Goal: Task Accomplishment & Management: Manage account settings

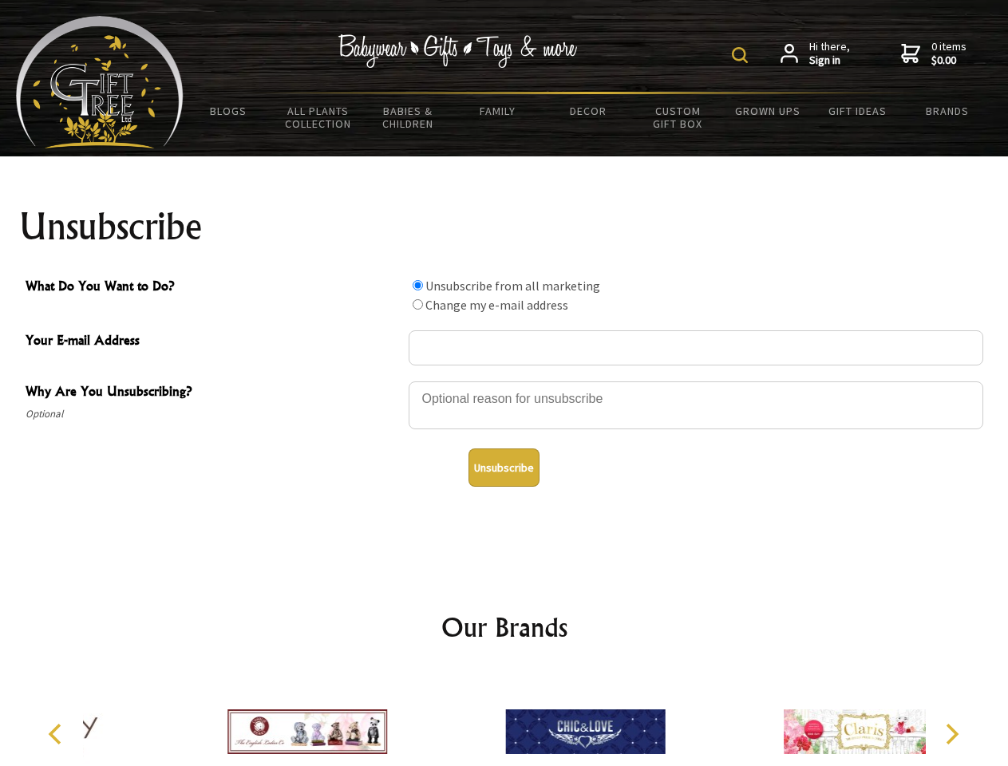
click at [742, 55] on img at bounding box center [740, 55] width 16 height 16
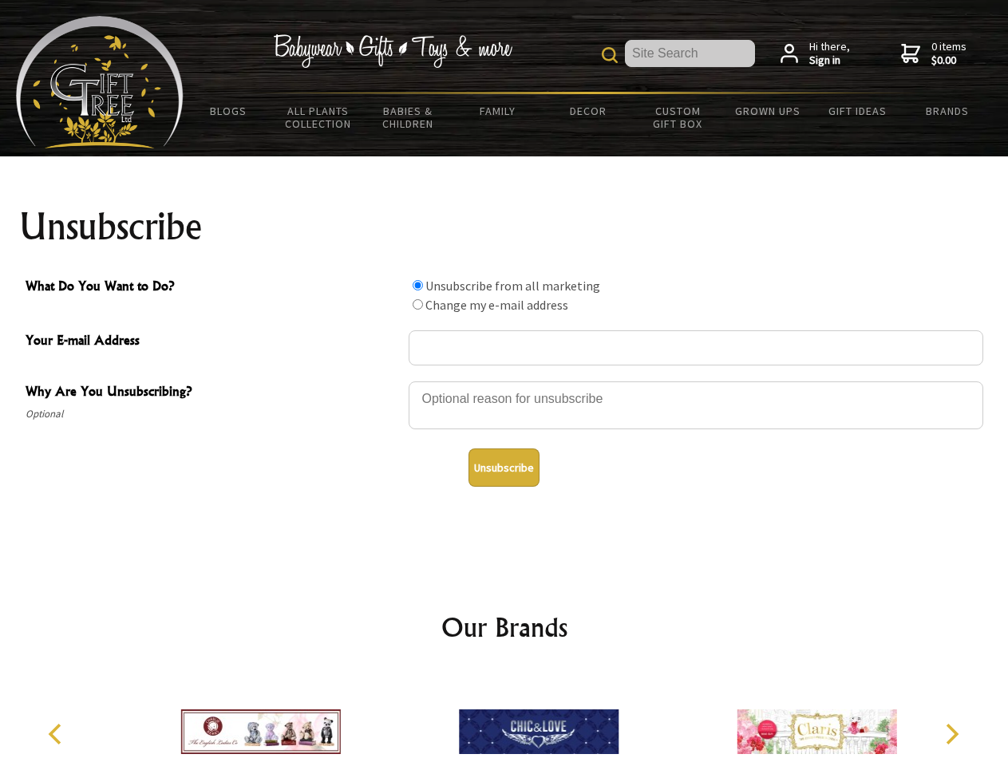
click at [504, 381] on div at bounding box center [696, 408] width 575 height 56
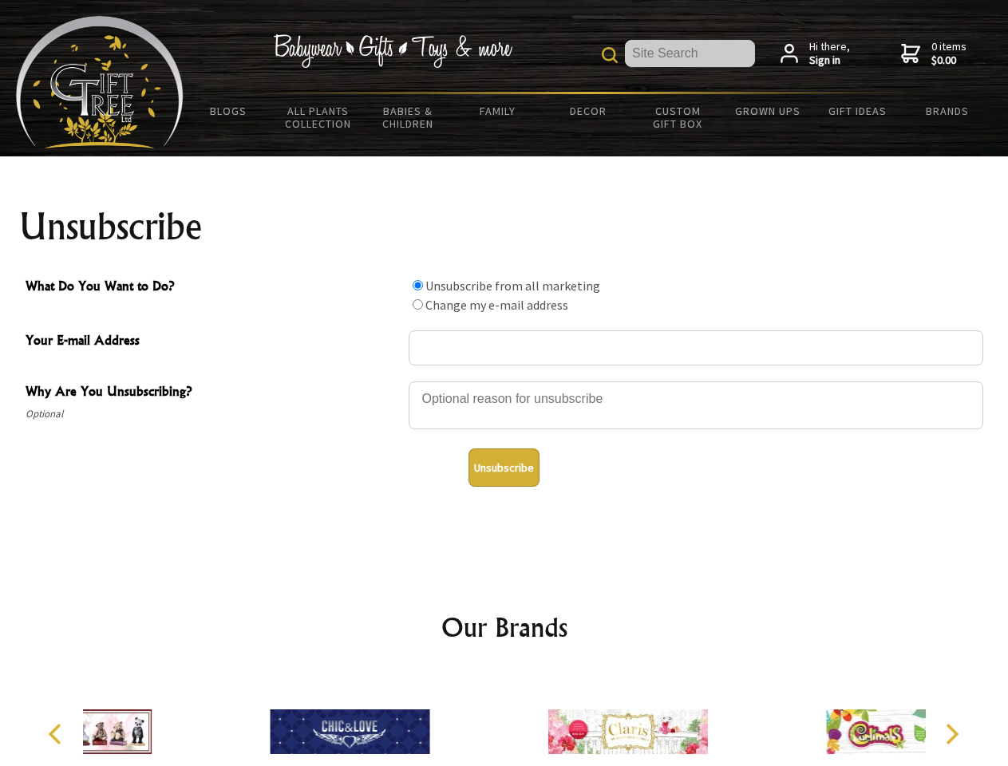
click at [417, 285] on input "What Do You Want to Do?" at bounding box center [418, 285] width 10 height 10
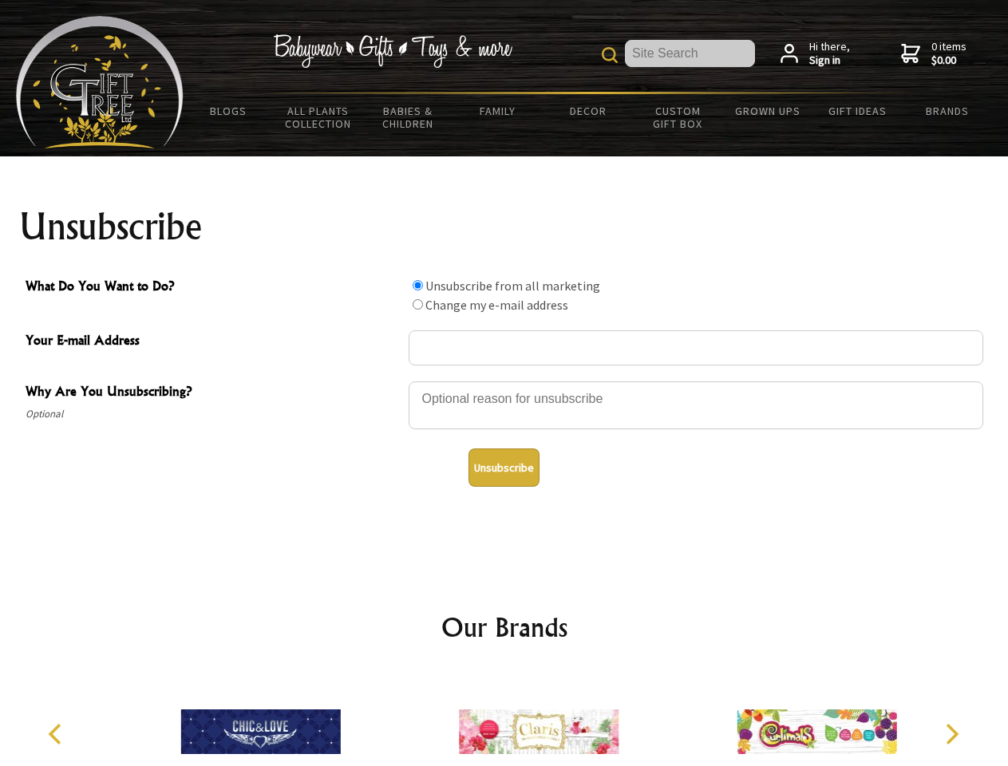
click at [417, 304] on input "What Do You Want to Do?" at bounding box center [418, 304] width 10 height 10
radio input "true"
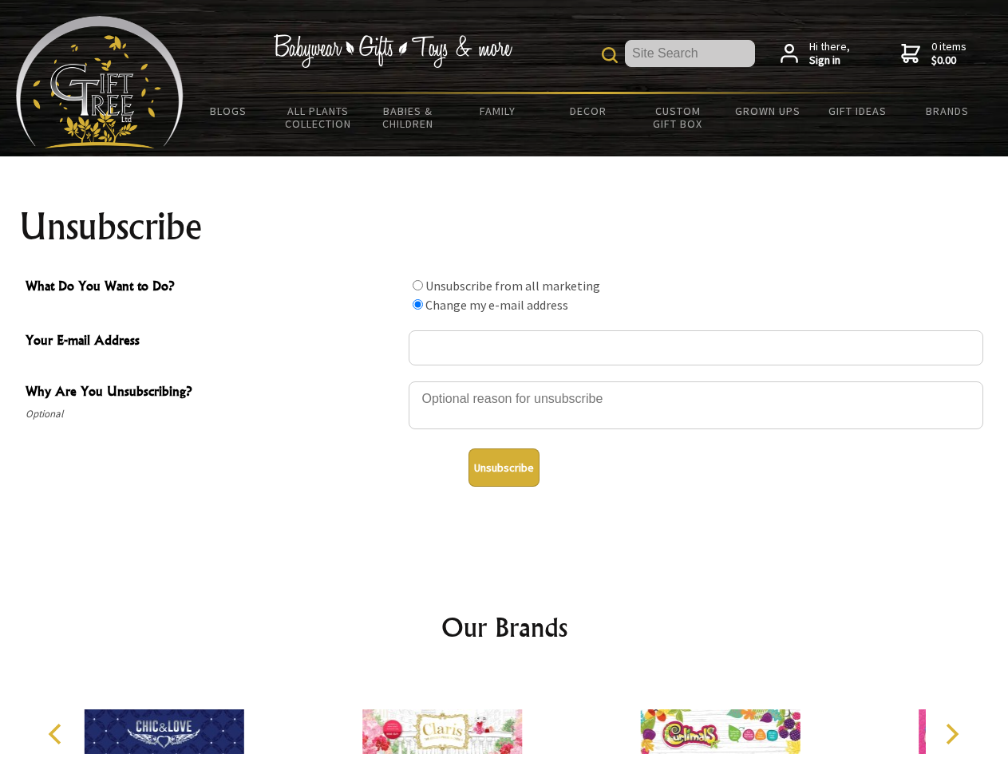
click at [504, 468] on button "Unsubscribe" at bounding box center [504, 468] width 71 height 38
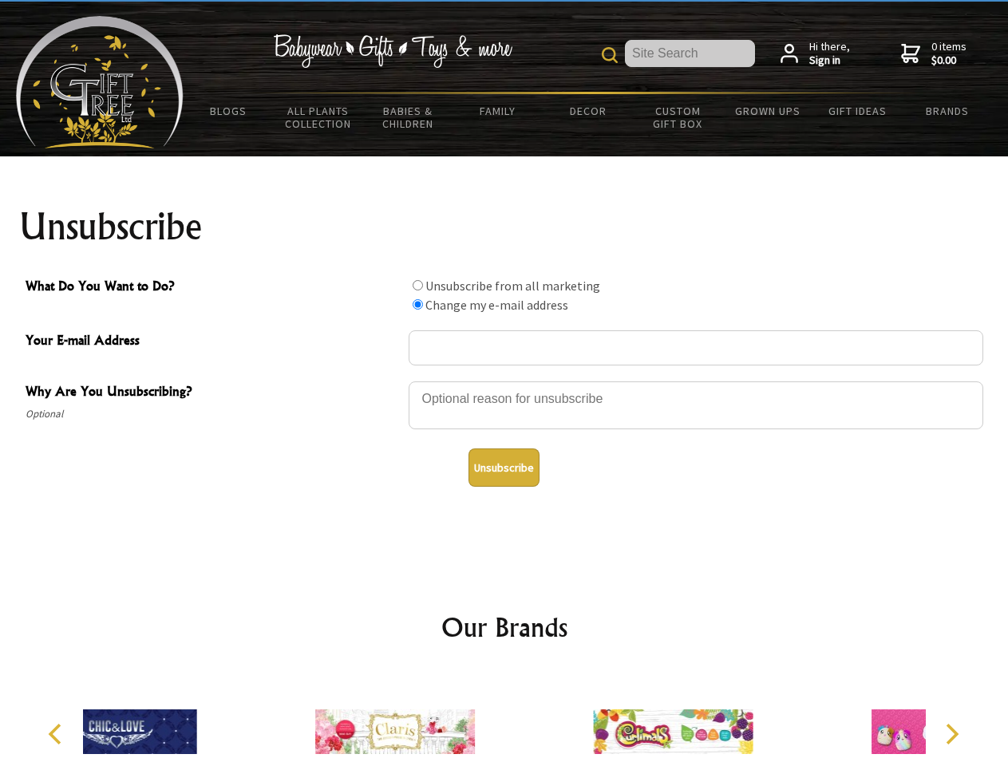
click at [504, 719] on div at bounding box center [395, 734] width 278 height 125
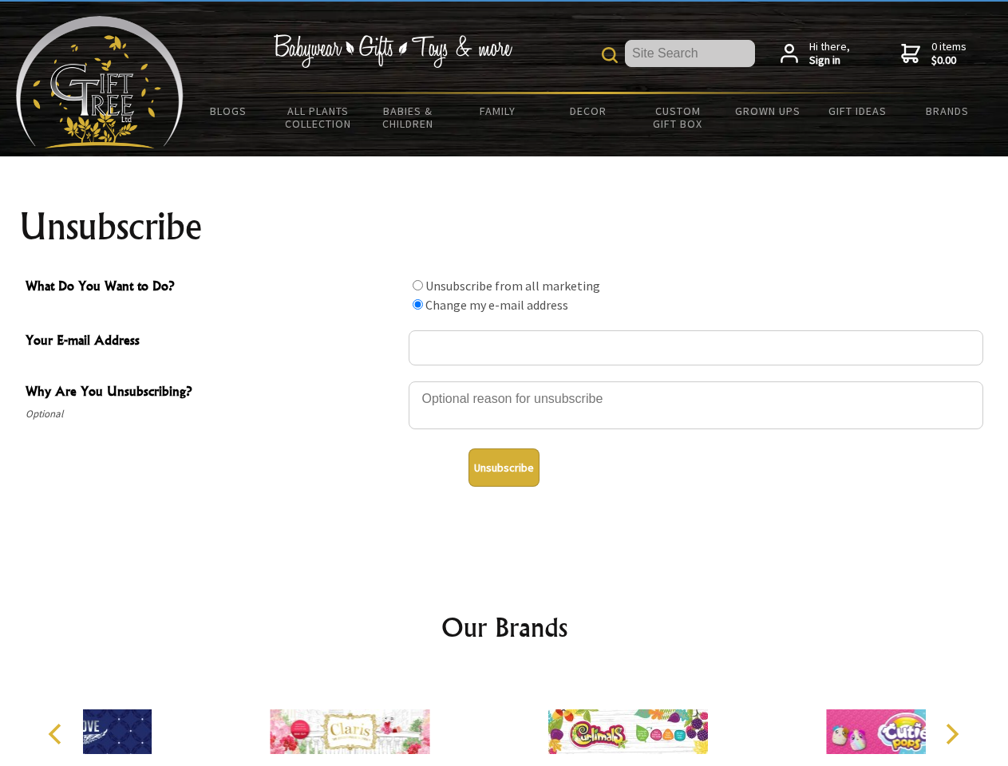
click at [57, 734] on icon "Previous" at bounding box center [56, 734] width 21 height 21
click at [951, 734] on icon "Next" at bounding box center [950, 734] width 21 height 21
